Goal: Use online tool/utility: Utilize a website feature to perform a specific function

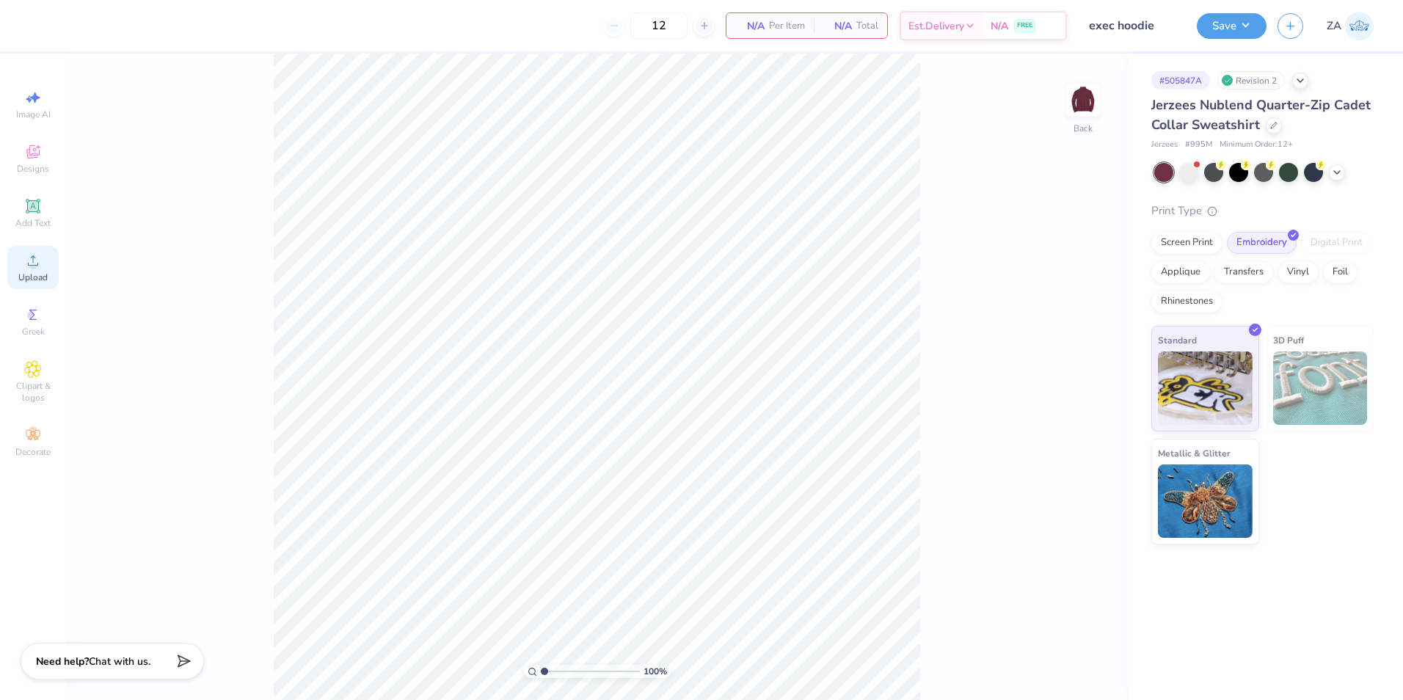
click at [41, 266] on icon at bounding box center [33, 261] width 18 height 18
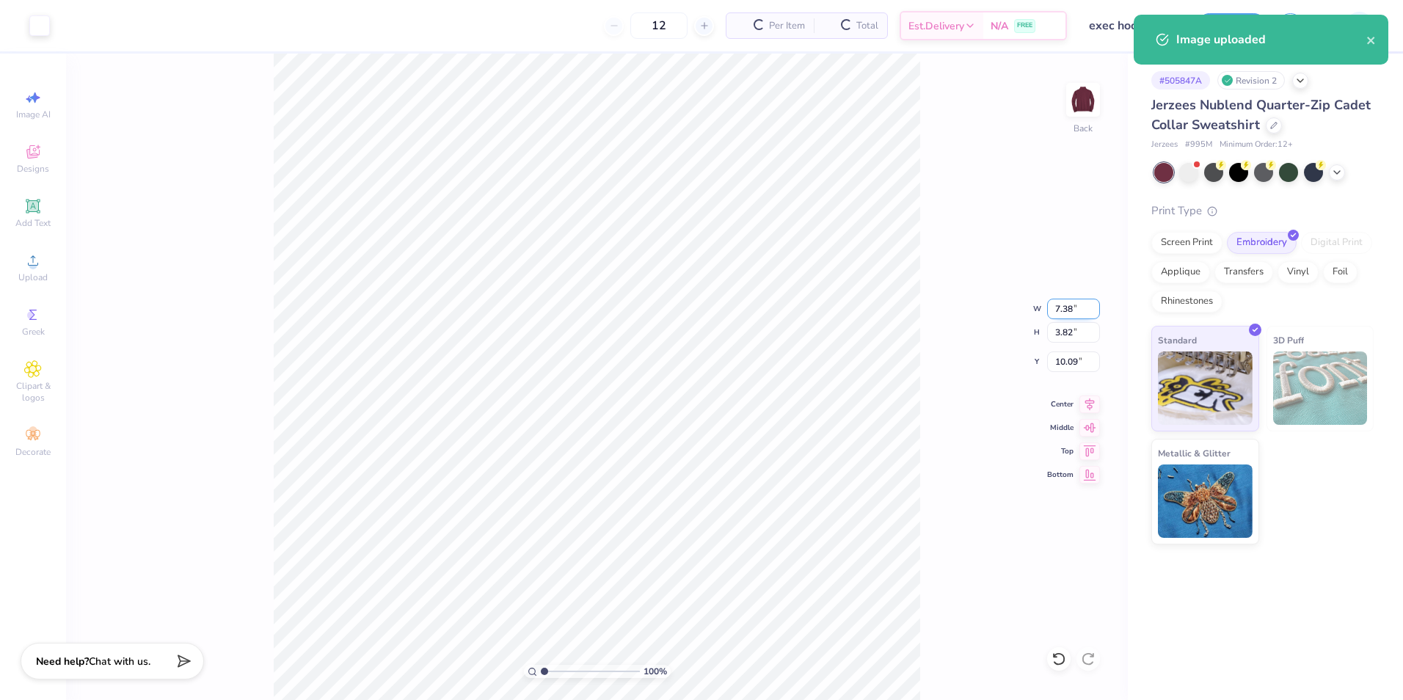
click at [1075, 312] on input "7.38" at bounding box center [1073, 309] width 53 height 21
type input "4.00"
type input "2.07"
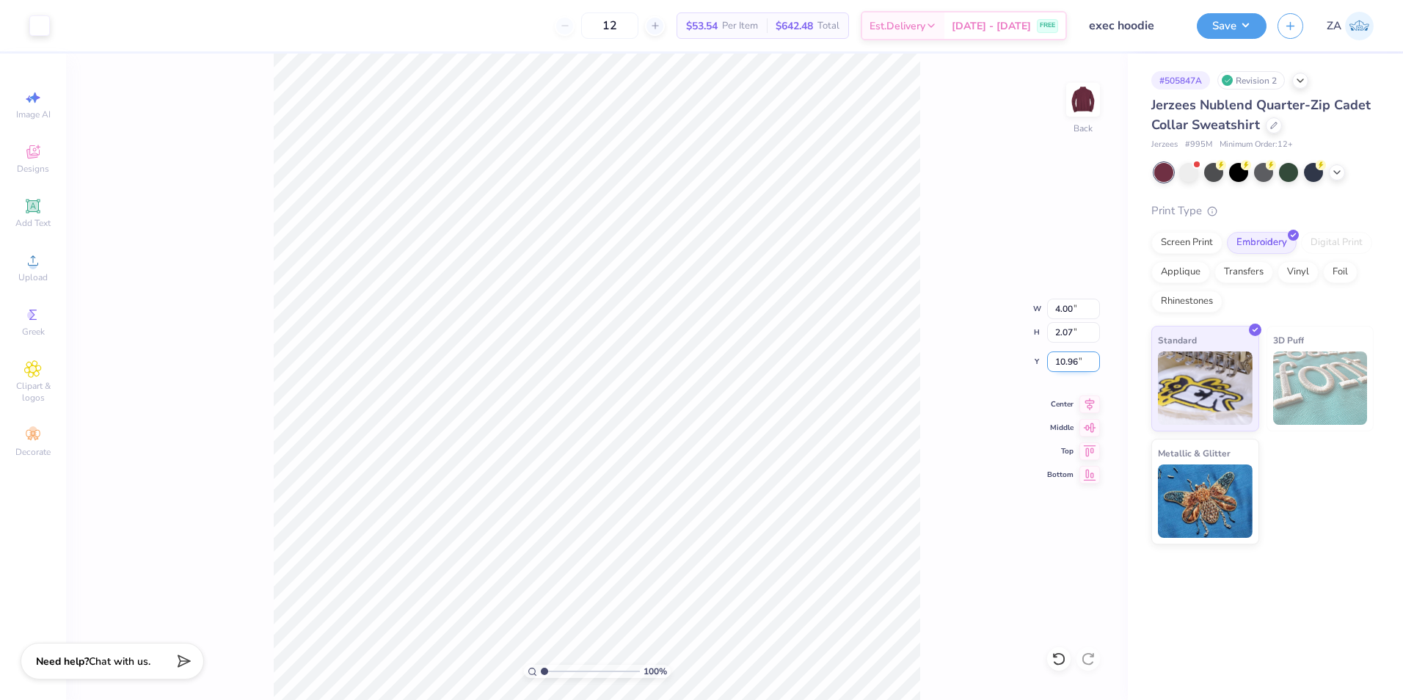
drag, startPoint x: 1054, startPoint y: 365, endPoint x: 1085, endPoint y: 365, distance: 30.8
click at [1085, 365] on input "10.96" at bounding box center [1073, 361] width 53 height 21
type input "3.00"
click at [1270, 25] on div "Save ZA" at bounding box center [1299, 25] width 206 height 51
click at [1253, 27] on button "Save" at bounding box center [1231, 24] width 70 height 26
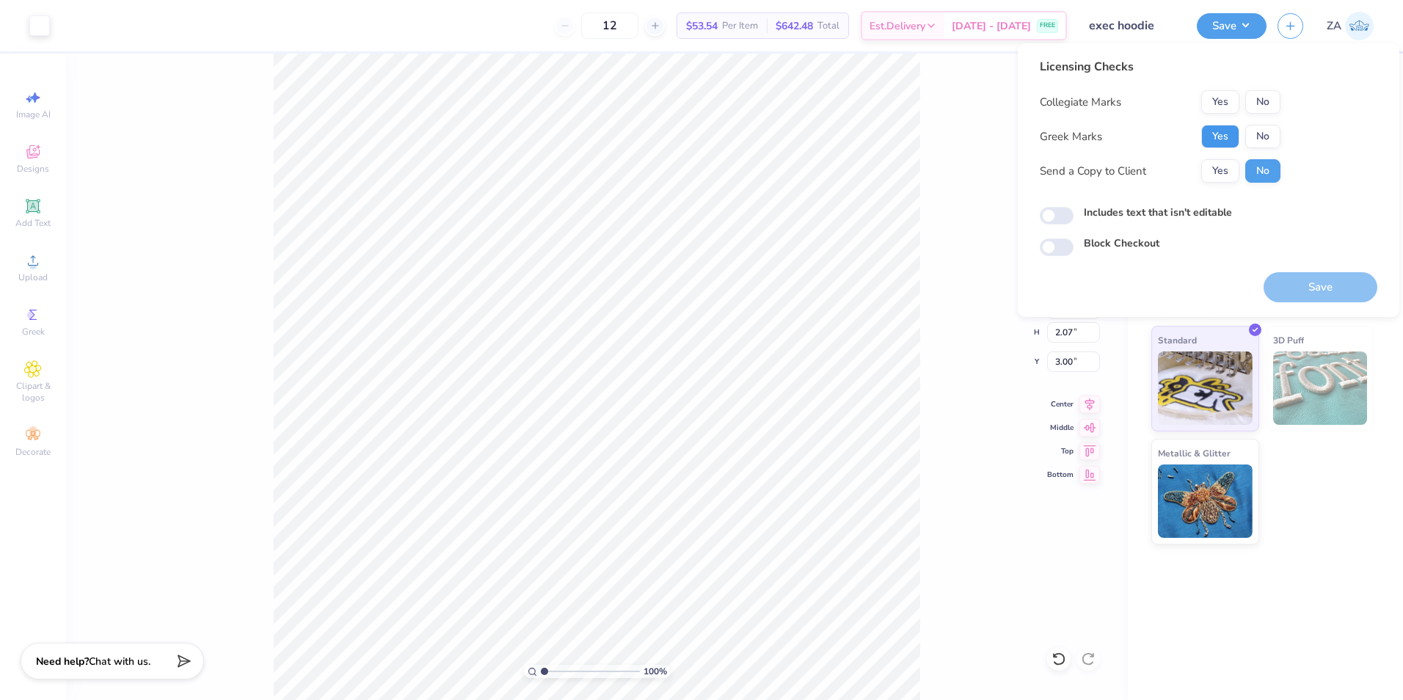
click at [1222, 138] on button "Yes" at bounding box center [1220, 136] width 38 height 23
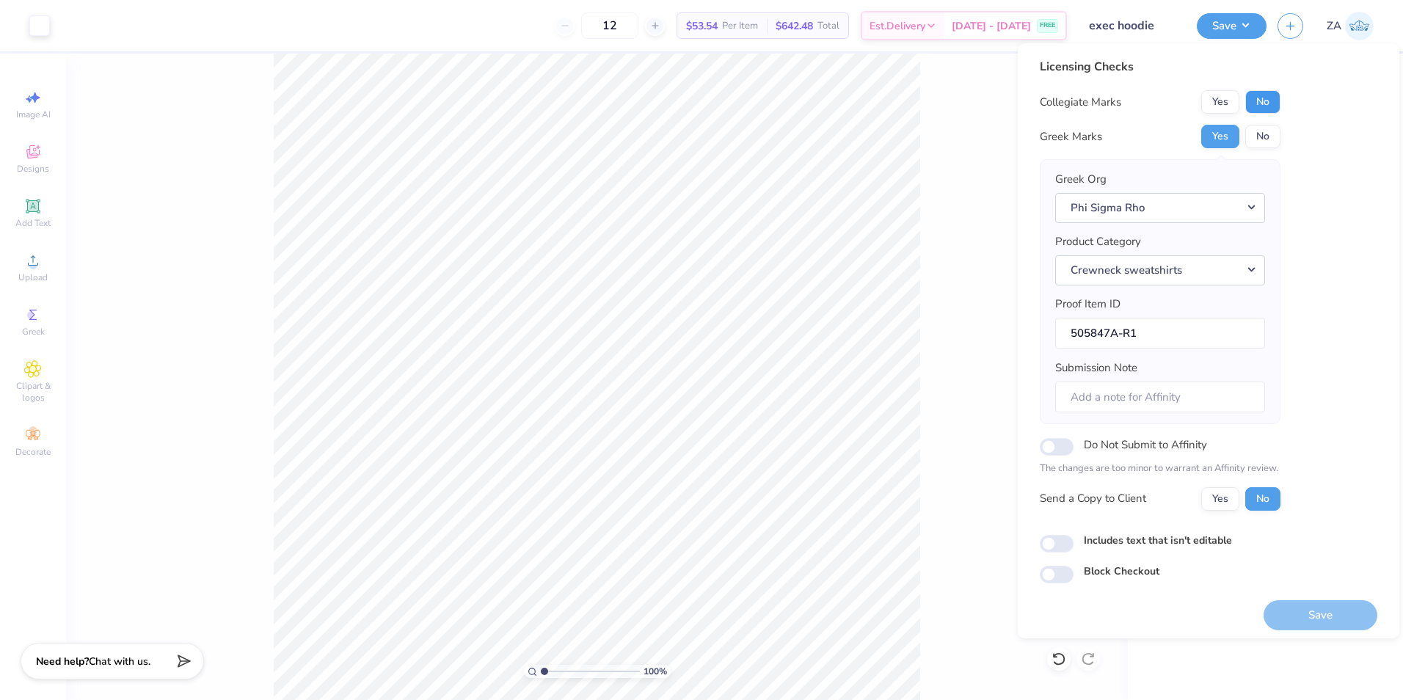
click at [1253, 101] on button "No" at bounding box center [1262, 101] width 35 height 23
click at [1309, 609] on button "Save" at bounding box center [1320, 615] width 114 height 30
